Goal: Transaction & Acquisition: Obtain resource

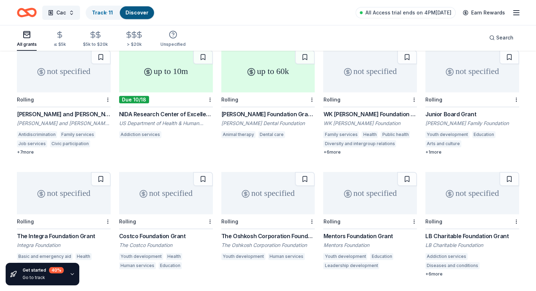
scroll to position [3004, 0]
click at [114, 16] on div "Track · 11" at bounding box center [102, 12] width 32 height 13
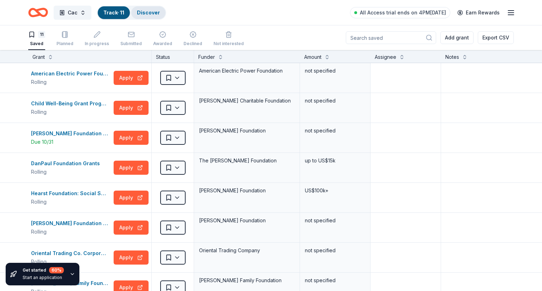
click at [158, 14] on link "Discover" at bounding box center [148, 13] width 23 height 6
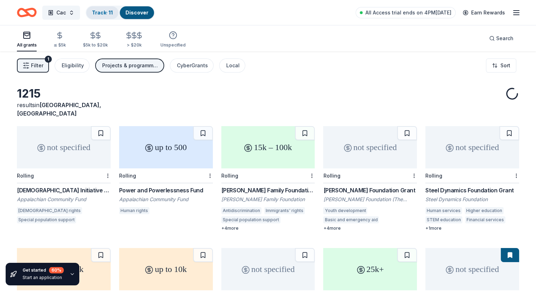
click at [113, 10] on link "Track · 11" at bounding box center [102, 13] width 21 height 6
click at [113, 12] on link "Track · 11" at bounding box center [102, 13] width 21 height 6
click at [113, 10] on link "Track · 11" at bounding box center [102, 13] width 21 height 6
click at [113, 13] on link "Track · 11" at bounding box center [102, 13] width 21 height 6
click at [109, 11] on link "Track · 11" at bounding box center [102, 13] width 21 height 6
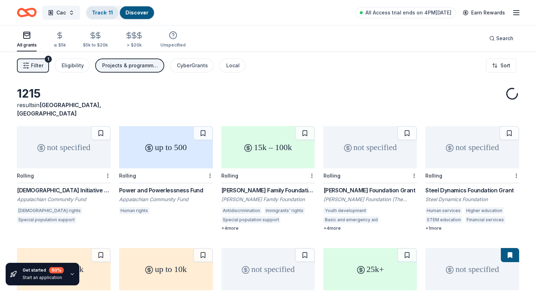
click at [108, 11] on link "Track · 11" at bounding box center [102, 13] width 21 height 6
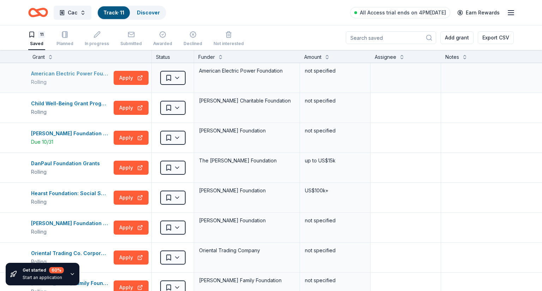
drag, startPoint x: 130, startPoint y: 81, endPoint x: 66, endPoint y: 72, distance: 64.7
click at [66, 72] on div "American Electric Power Foundation Grants" at bounding box center [71, 73] width 80 height 8
drag, startPoint x: 95, startPoint y: 132, endPoint x: 72, endPoint y: 116, distance: 28.4
click at [72, 116] on div "Child Well-Being Grant Program Rolling Apply" at bounding box center [89, 108] width 123 height 30
click at [75, 130] on div "[PERSON_NAME] Foundation Donations" at bounding box center [71, 133] width 80 height 8
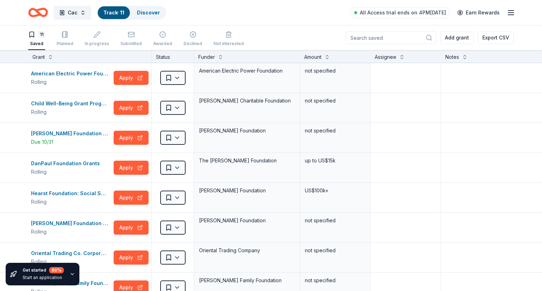
click at [34, 12] on icon "Home" at bounding box center [38, 12] width 20 height 17
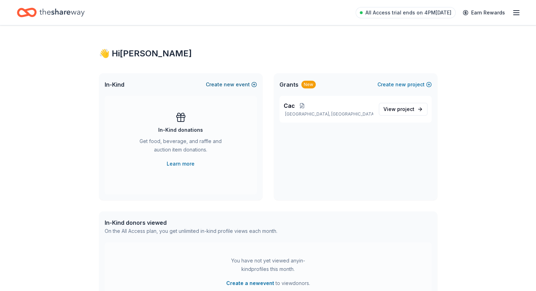
click at [224, 86] on button "Create new event" at bounding box center [231, 84] width 51 height 8
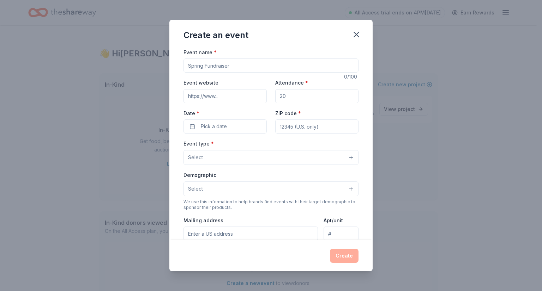
click at [243, 66] on input "Event name *" at bounding box center [270, 66] width 175 height 14
type input "Spring fundraiser"
click at [301, 99] on input "Attendance *" at bounding box center [316, 96] width 83 height 14
type input "200"
click at [276, 127] on input "ZIP code *" at bounding box center [316, 127] width 83 height 14
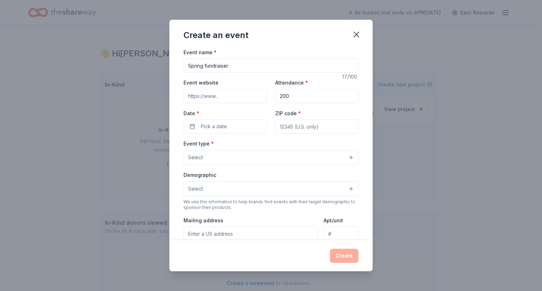
type input "37617"
click at [237, 127] on button "Pick a date" at bounding box center [224, 127] width 83 height 14
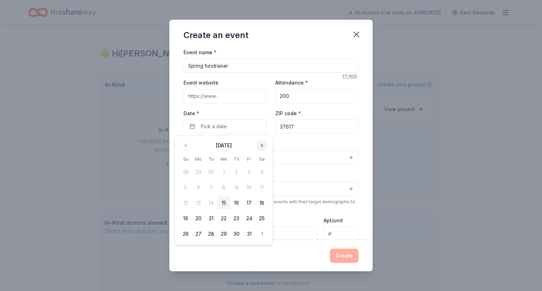
click at [260, 145] on button "Go to next month" at bounding box center [262, 146] width 10 height 10
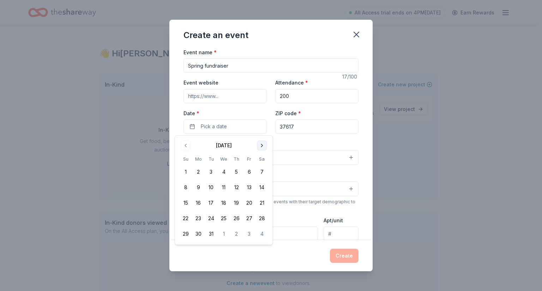
click at [260, 145] on button "Go to next month" at bounding box center [262, 146] width 10 height 10
click at [262, 207] on button "18" at bounding box center [261, 203] width 13 height 13
click at [360, 106] on div "Event name * Spring fundraiser 17 /100 Event website Attendance * 200 Date * 04…" at bounding box center [270, 144] width 203 height 193
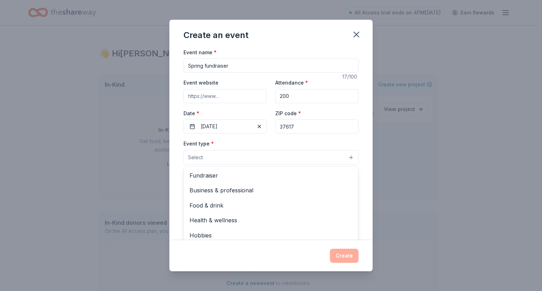
click at [275, 160] on button "Select" at bounding box center [270, 157] width 175 height 15
click at [267, 183] on div "Business & professional" at bounding box center [271, 190] width 174 height 15
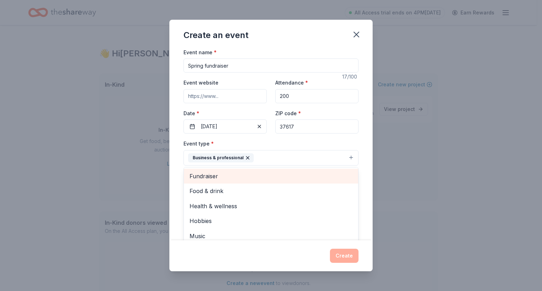
click at [238, 177] on span "Fundraiser" at bounding box center [270, 176] width 163 height 9
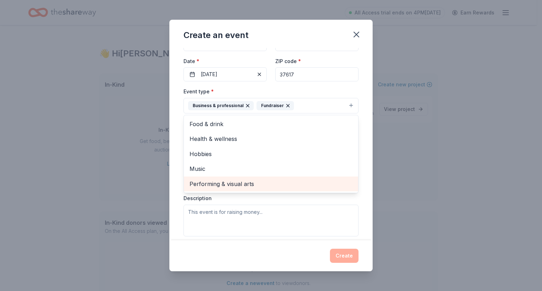
scroll to position [35, 0]
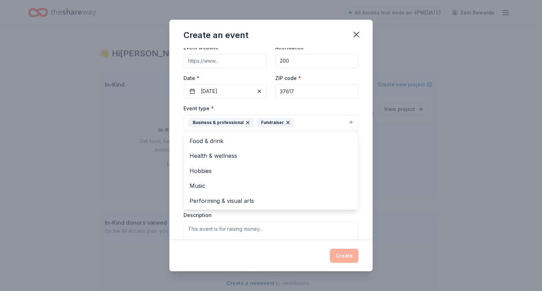
click at [365, 144] on div "Event name * Spring fundraiser 17 /100 Event website Attendance * 200 Date * 04…" at bounding box center [270, 144] width 203 height 193
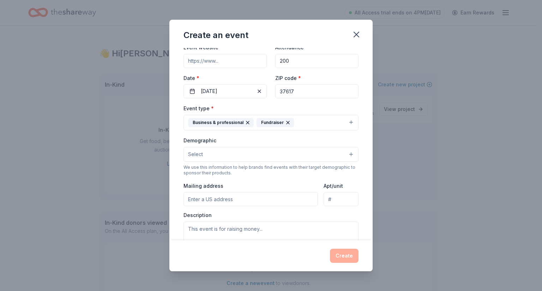
click at [301, 157] on button "Select" at bounding box center [270, 154] width 175 height 15
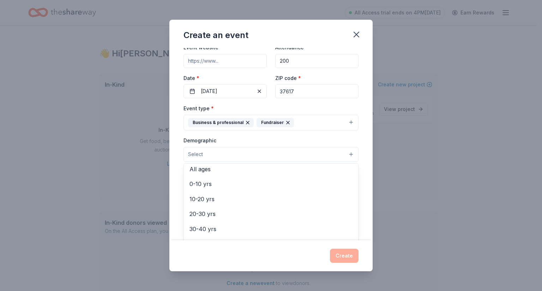
scroll to position [0, 0]
click at [355, 135] on div "Event name * Spring fundraiser 17 /100 Event website Attendance * 200 Date * 04…" at bounding box center [270, 144] width 203 height 193
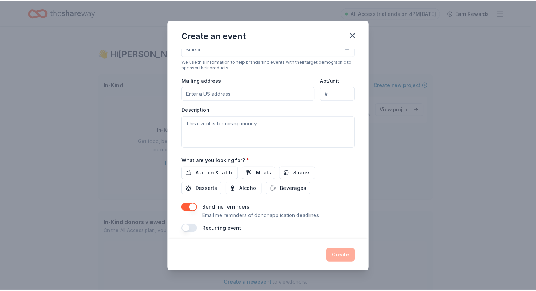
scroll to position [145, 0]
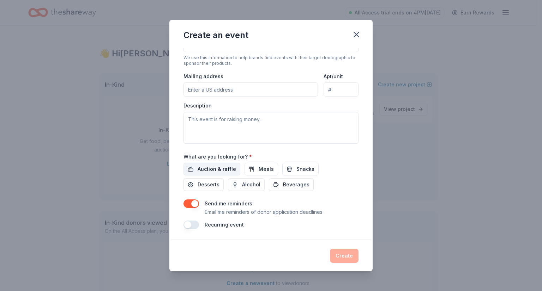
click at [219, 171] on span "Auction & raffle" at bounding box center [216, 169] width 38 height 8
click at [260, 173] on span "Meals" at bounding box center [265, 169] width 15 height 8
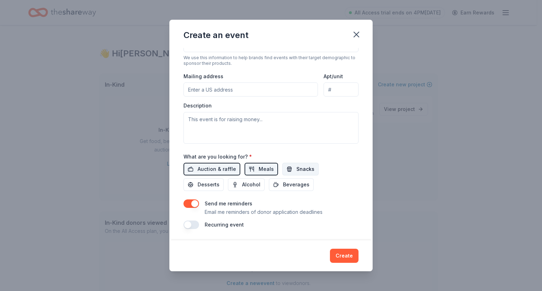
click at [296, 166] on span "Snacks" at bounding box center [305, 169] width 18 height 8
click at [216, 186] on span "Desserts" at bounding box center [208, 185] width 22 height 8
click at [246, 188] on span "Alcohol" at bounding box center [251, 185] width 18 height 8
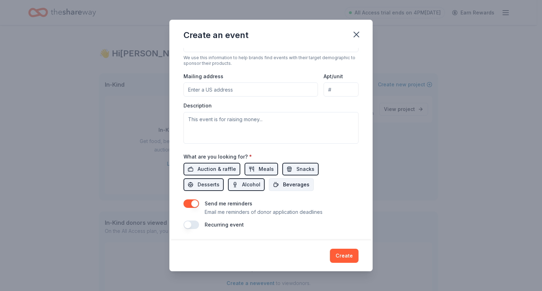
click at [286, 188] on span "Beverages" at bounding box center [296, 185] width 26 height 8
click at [341, 257] on button "Create" at bounding box center [344, 256] width 29 height 14
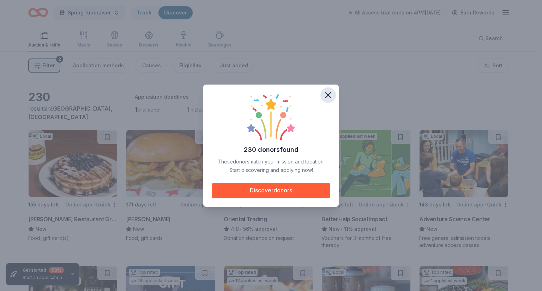
click at [326, 93] on icon "button" at bounding box center [327, 95] width 5 height 5
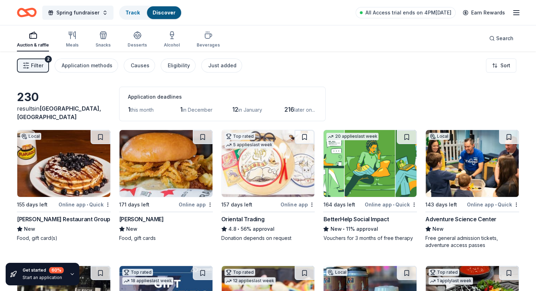
drag, startPoint x: 316, startPoint y: 113, endPoint x: 318, endPoint y: 106, distance: 7.3
click at [317, 106] on div "216 later on..." at bounding box center [301, 109] width 32 height 11
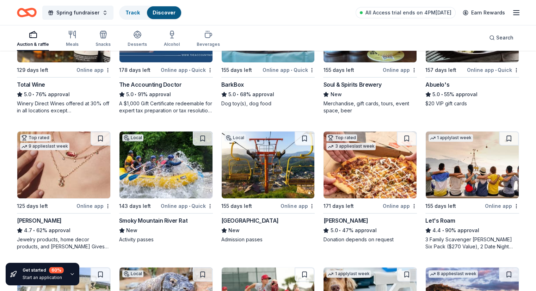
scroll to position [273, 0]
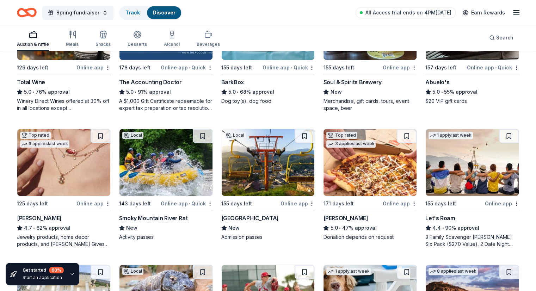
click at [274, 133] on img at bounding box center [268, 162] width 93 height 67
drag, startPoint x: 523, startPoint y: 55, endPoint x: 524, endPoint y: -19, distance: 74.8
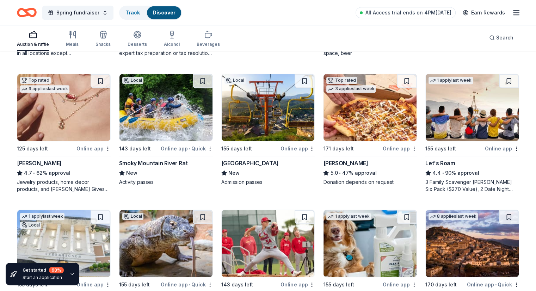
scroll to position [329, 0]
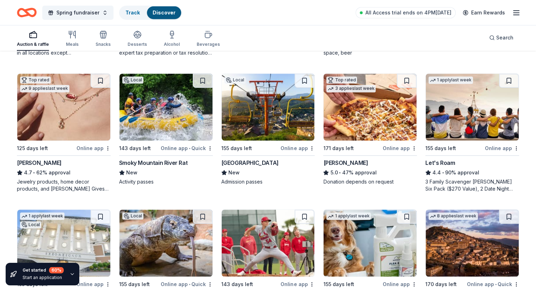
click at [37, 16] on icon "Home" at bounding box center [27, 12] width 20 height 17
click at [37, 11] on icon "Home" at bounding box center [27, 12] width 20 height 17
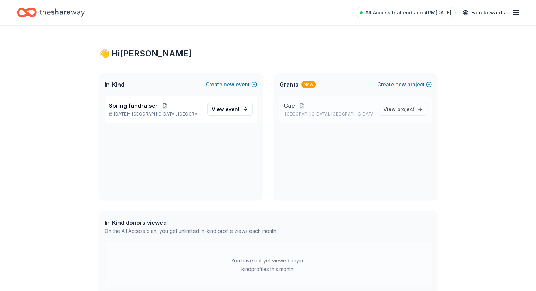
click at [295, 109] on p "Cac" at bounding box center [329, 106] width 90 height 8
click at [388, 109] on span "View project" at bounding box center [399, 109] width 31 height 8
click at [417, 109] on link "View project" at bounding box center [403, 109] width 49 height 13
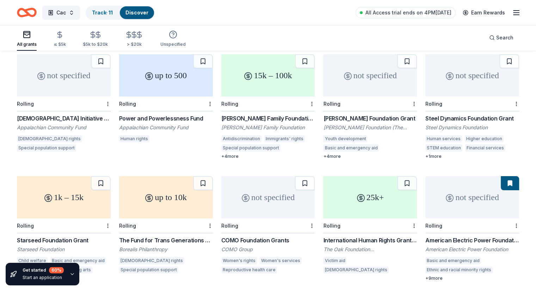
scroll to position [73, 0]
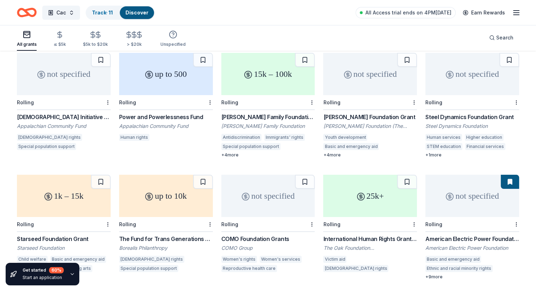
click at [310, 76] on div "15k – 100k" at bounding box center [268, 74] width 94 height 42
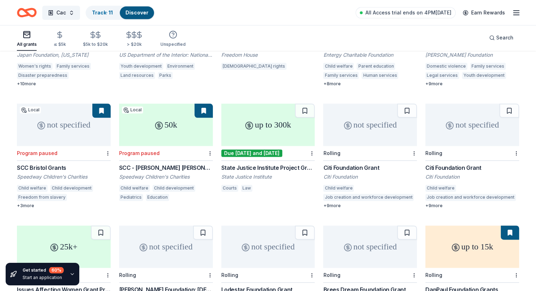
scroll to position [877, 0]
click at [178, 163] on div "SCC - Jeff Byrd Grant" at bounding box center [166, 167] width 94 height 8
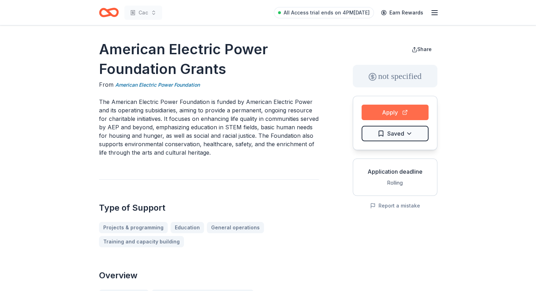
click at [382, 113] on button "Apply" at bounding box center [395, 113] width 67 height 16
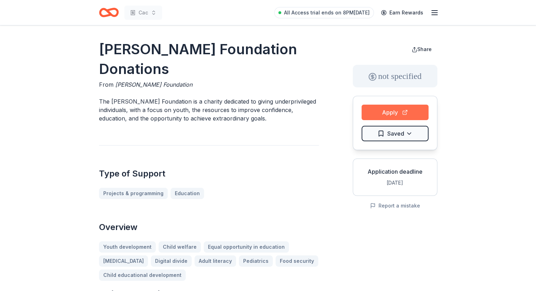
click at [398, 115] on button "Apply" at bounding box center [395, 113] width 67 height 16
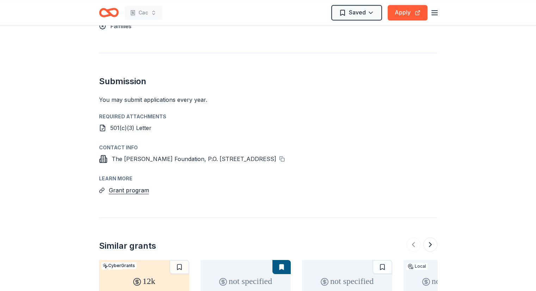
scroll to position [635, 0]
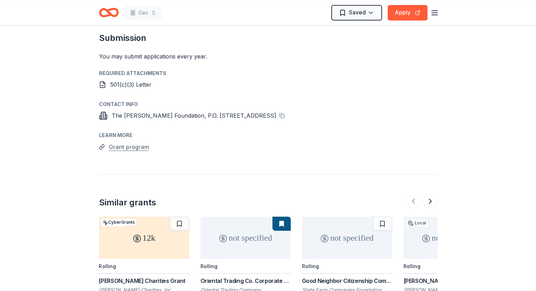
drag, startPoint x: 140, startPoint y: 118, endPoint x: 124, endPoint y: 114, distance: 15.8
click at [124, 131] on div "Learn more Grant program" at bounding box center [268, 141] width 338 height 20
click at [124, 142] on button "Grant program" at bounding box center [129, 146] width 40 height 9
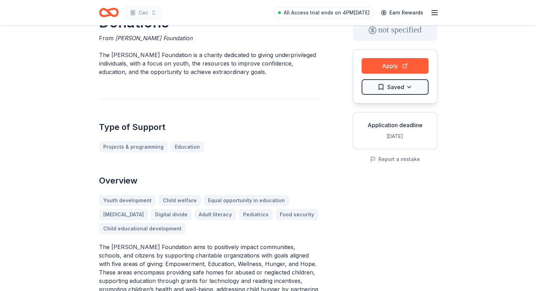
scroll to position [0, 0]
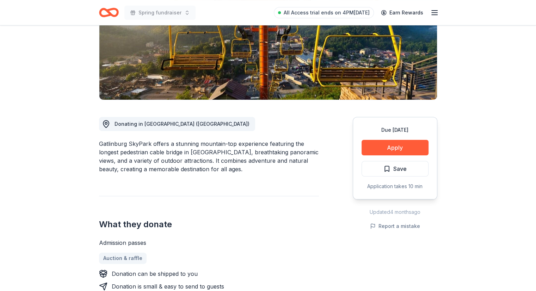
scroll to position [115, 0]
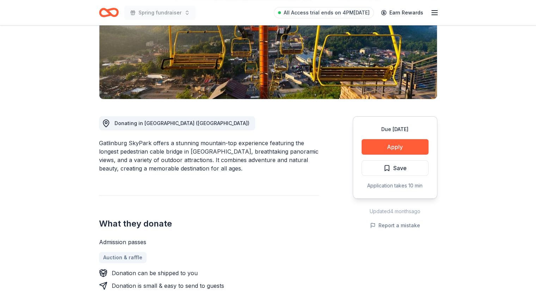
drag, startPoint x: 368, startPoint y: 142, endPoint x: 317, endPoint y: 115, distance: 57.4
click at [317, 115] on div "Donating in TN (Gatlinburg) Gatlinburg SkyPark offers a stunning mountain-top e…" at bounding box center [268, 290] width 338 height 383
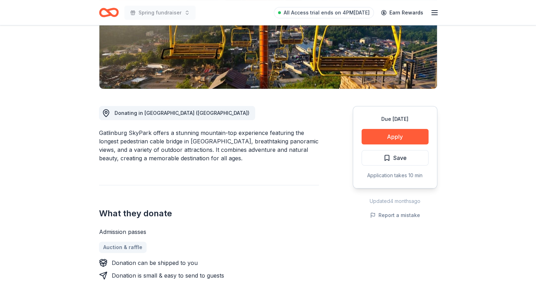
scroll to position [126, 0]
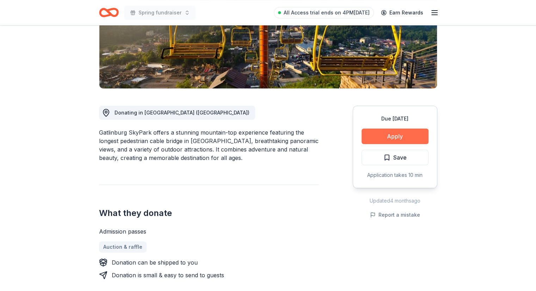
click at [396, 139] on button "Apply" at bounding box center [395, 137] width 67 height 16
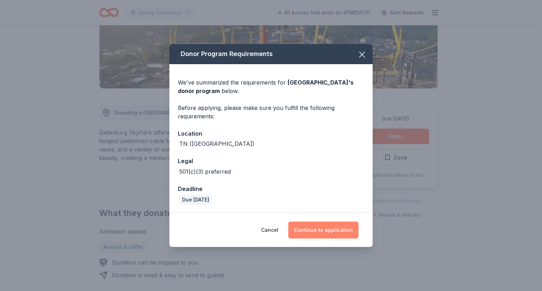
click at [310, 231] on button "Continue to application" at bounding box center [323, 230] width 70 height 17
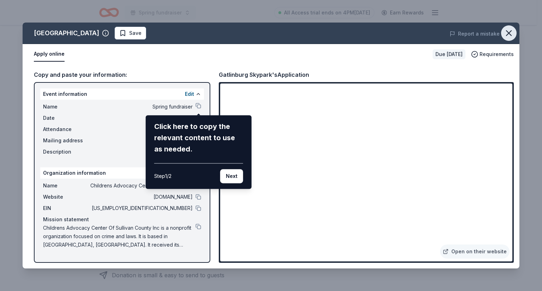
drag, startPoint x: 457, startPoint y: 90, endPoint x: 508, endPoint y: 35, distance: 75.1
click at [508, 35] on div "Gatlinburg Skypark Save Report a mistake Apply online Due in 155 days Requireme…" at bounding box center [271, 146] width 496 height 246
click at [508, 35] on icon "button" at bounding box center [509, 33] width 10 height 10
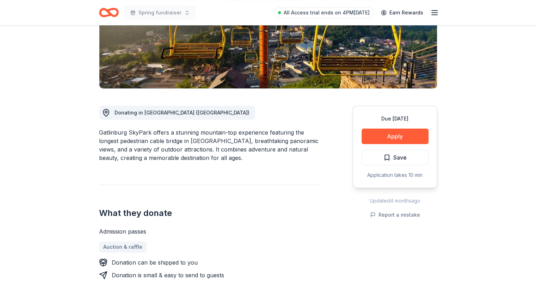
scroll to position [0, 0]
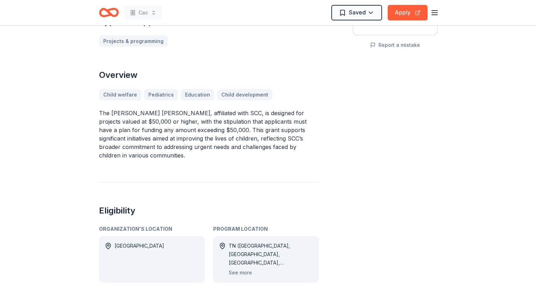
scroll to position [160, 0]
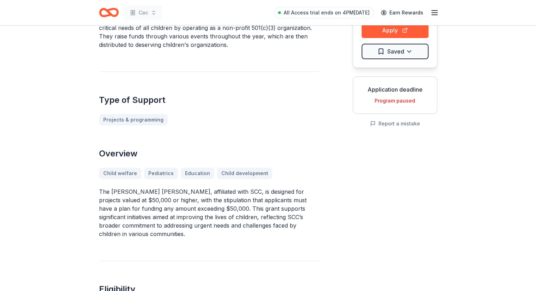
scroll to position [0, 0]
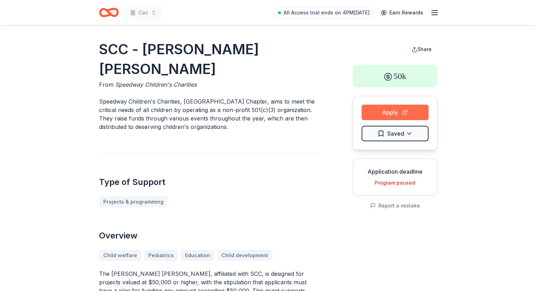
click at [396, 110] on button "Apply" at bounding box center [395, 113] width 67 height 16
click at [253, 54] on h1 "SCC - Jeff Byrd Grant" at bounding box center [209, 58] width 220 height 39
